Goal: Information Seeking & Learning: Check status

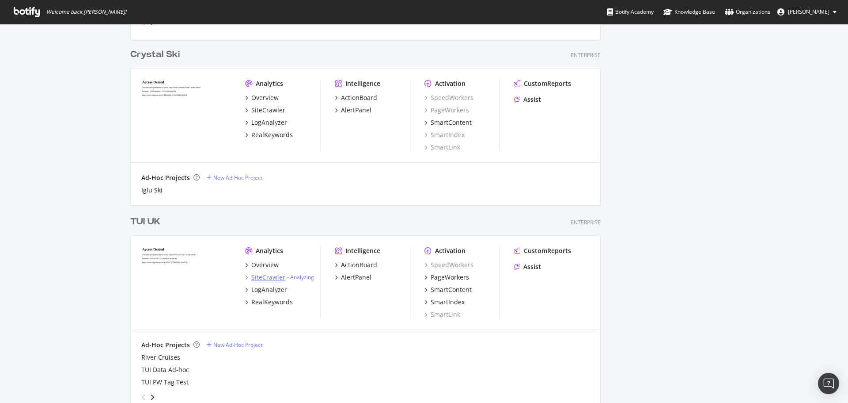
scroll to position [500, 0]
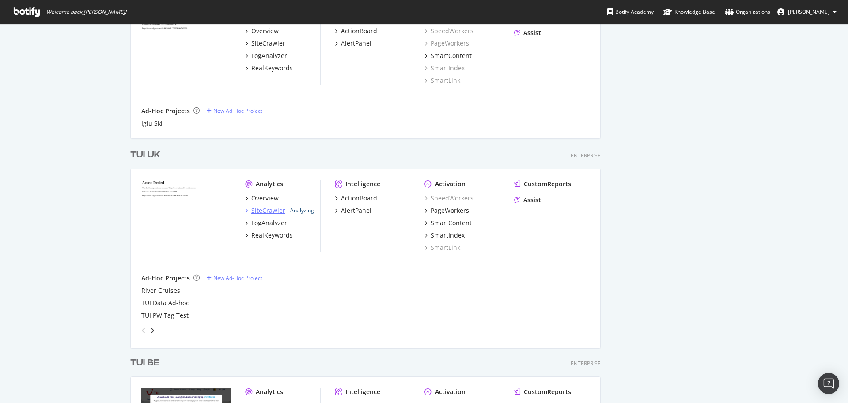
click at [305, 208] on link "Analyzing" at bounding box center [302, 210] width 24 height 8
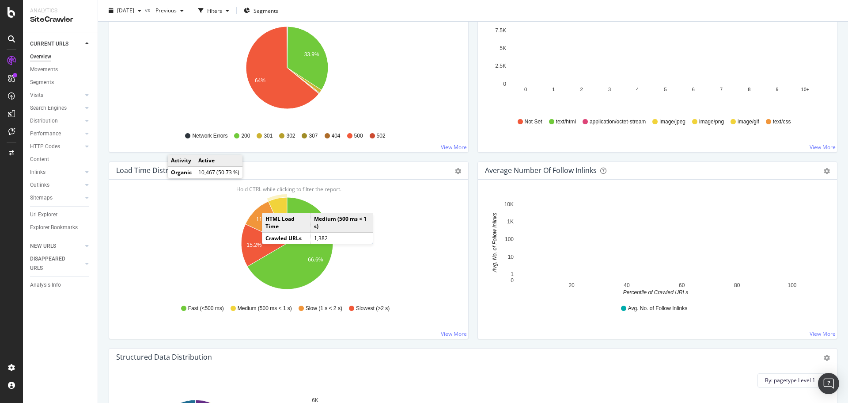
scroll to position [398, 0]
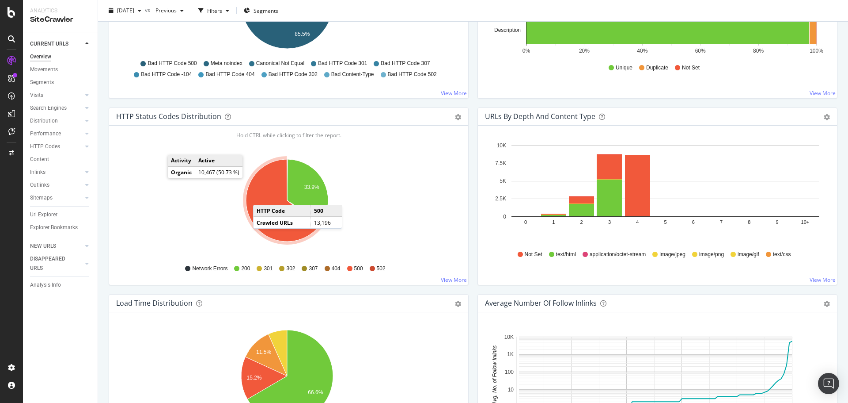
click at [262, 196] on icon "A chart." at bounding box center [282, 200] width 73 height 82
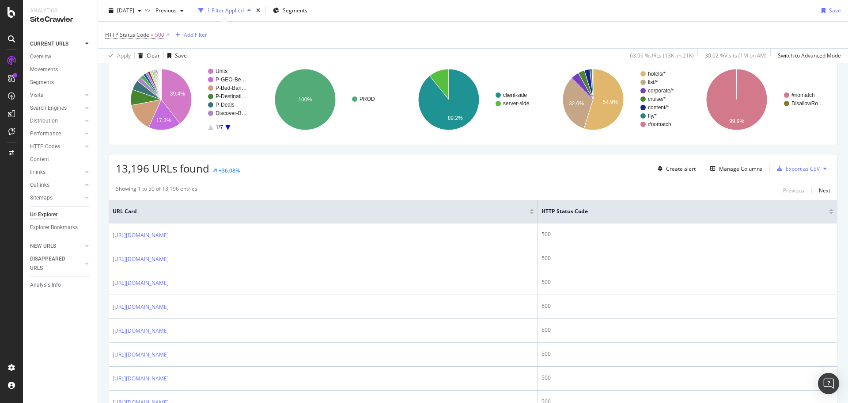
scroll to position [88, 0]
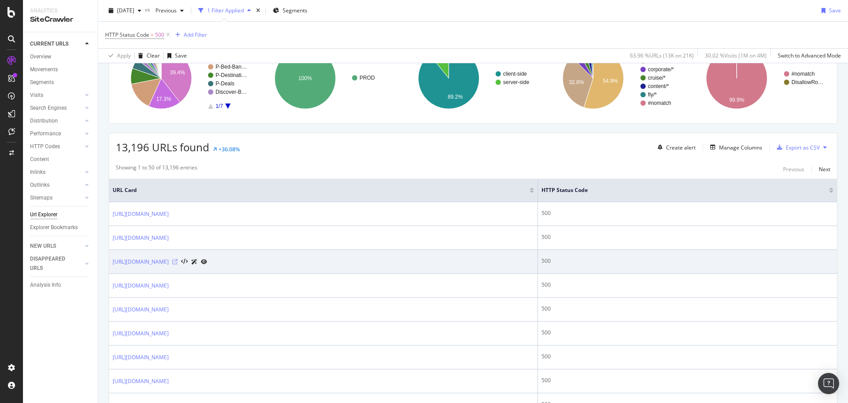
click at [178, 262] on icon at bounding box center [174, 261] width 5 height 5
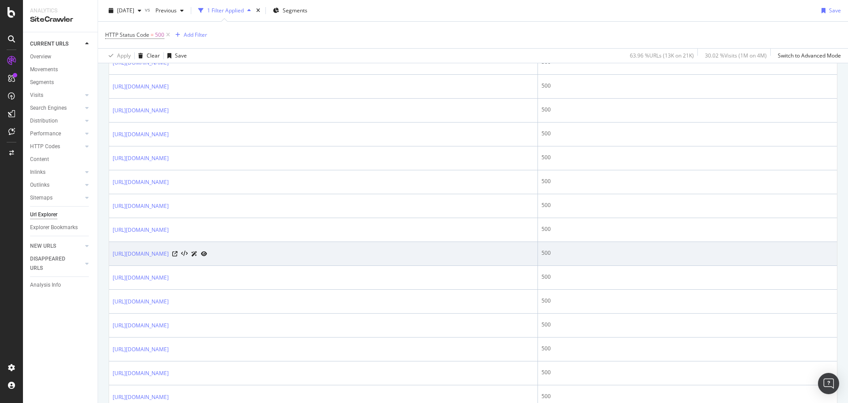
scroll to position [928, 0]
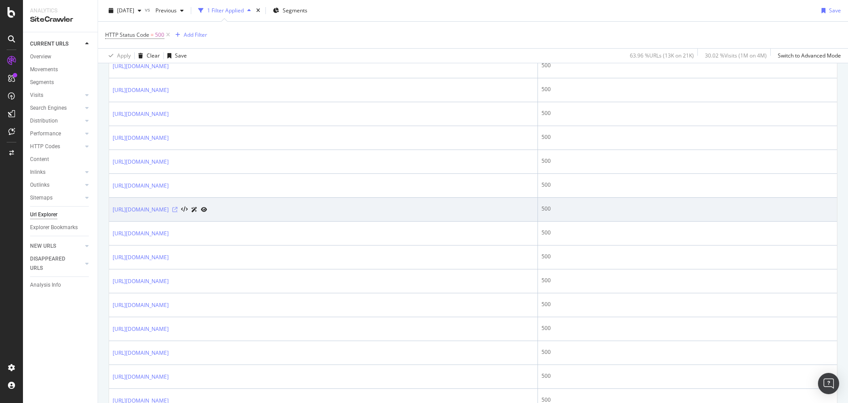
click at [178, 211] on icon at bounding box center [174, 209] width 5 height 5
click at [207, 211] on icon at bounding box center [204, 209] width 6 height 5
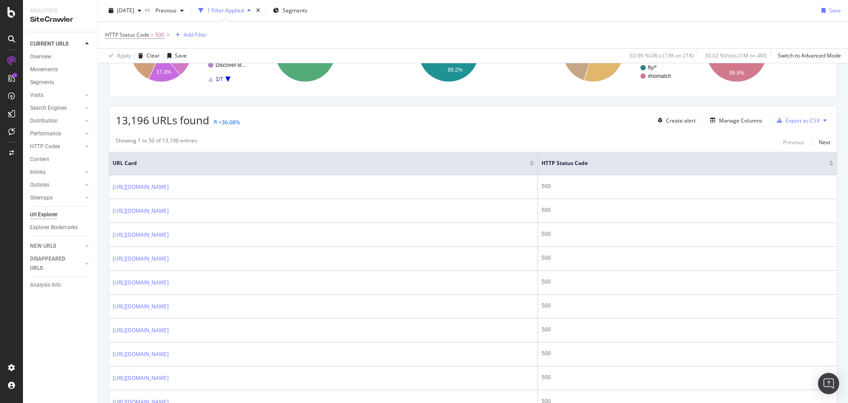
scroll to position [0, 0]
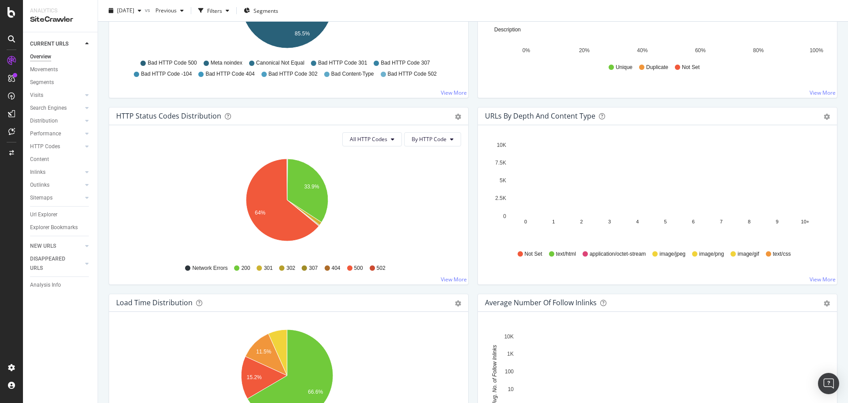
scroll to position [398, 0]
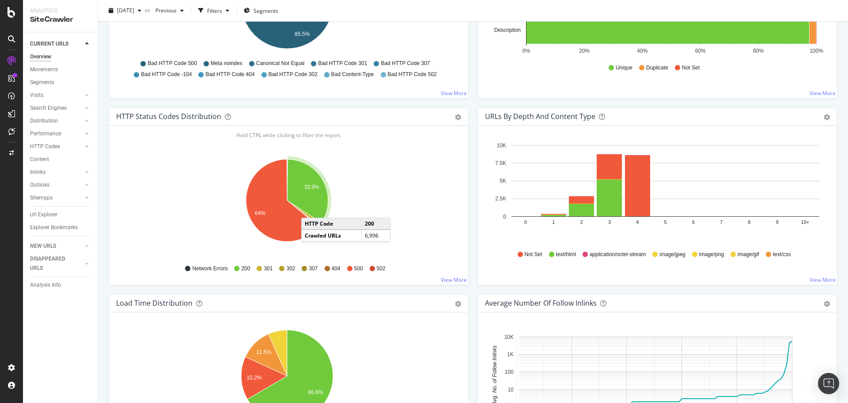
click at [311, 208] on icon "A chart." at bounding box center [307, 191] width 41 height 64
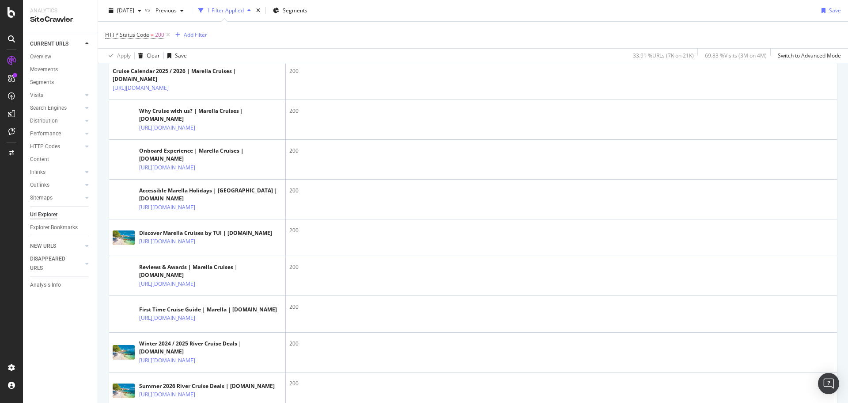
scroll to position [1163, 0]
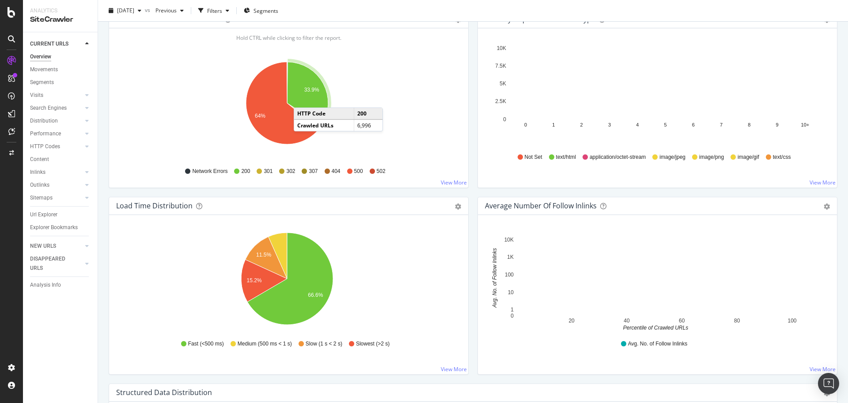
scroll to position [442, 0]
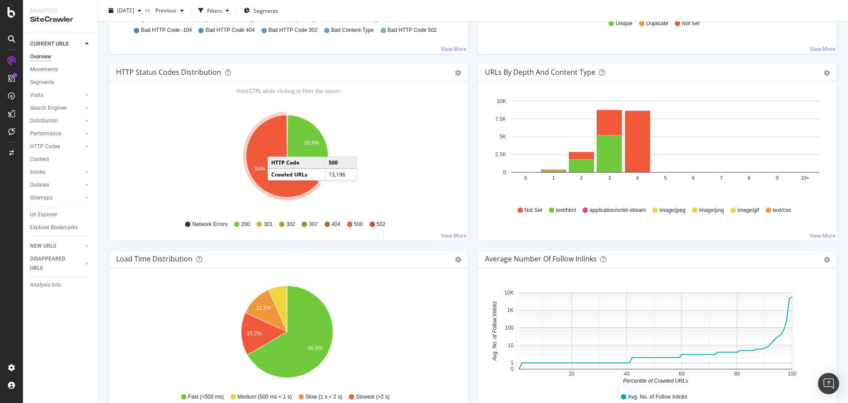
click at [277, 148] on icon "A chart." at bounding box center [282, 156] width 73 height 82
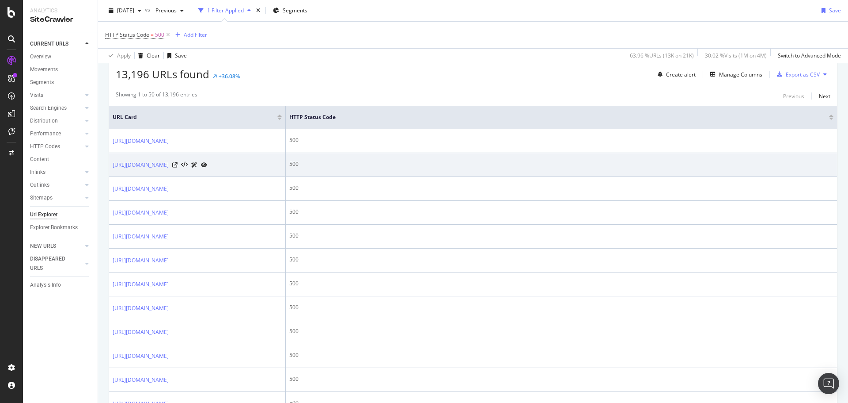
scroll to position [177, 0]
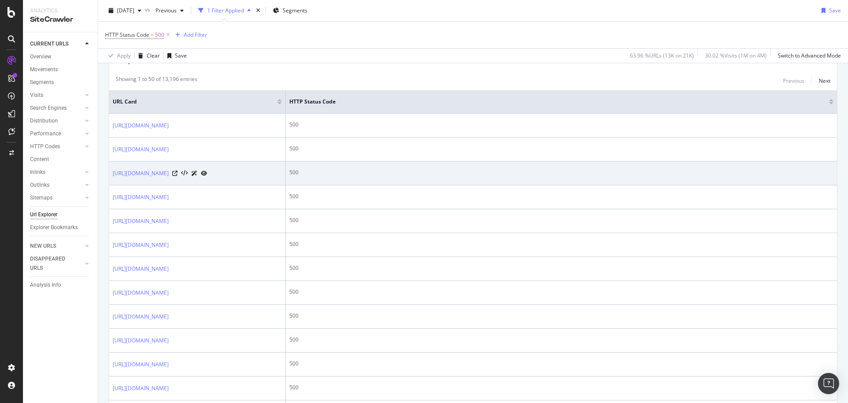
click at [207, 178] on div at bounding box center [189, 172] width 35 height 9
click at [178, 176] on icon at bounding box center [174, 173] width 5 height 5
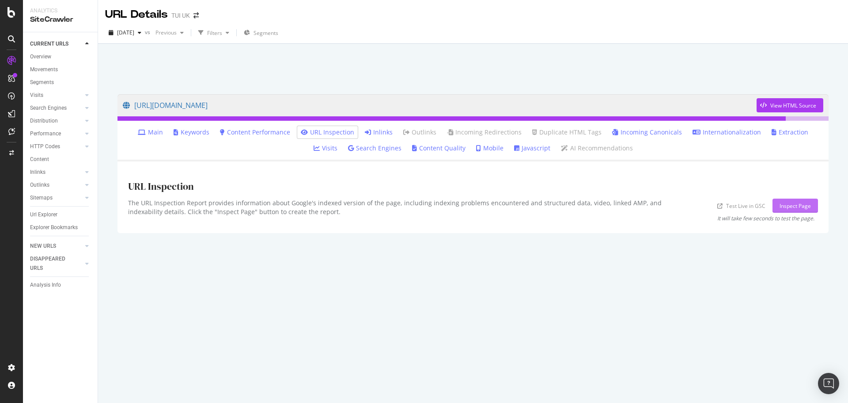
click at [809, 198] on button "Inspect Page" at bounding box center [796, 205] width 46 height 14
